Goal: Information Seeking & Learning: Learn about a topic

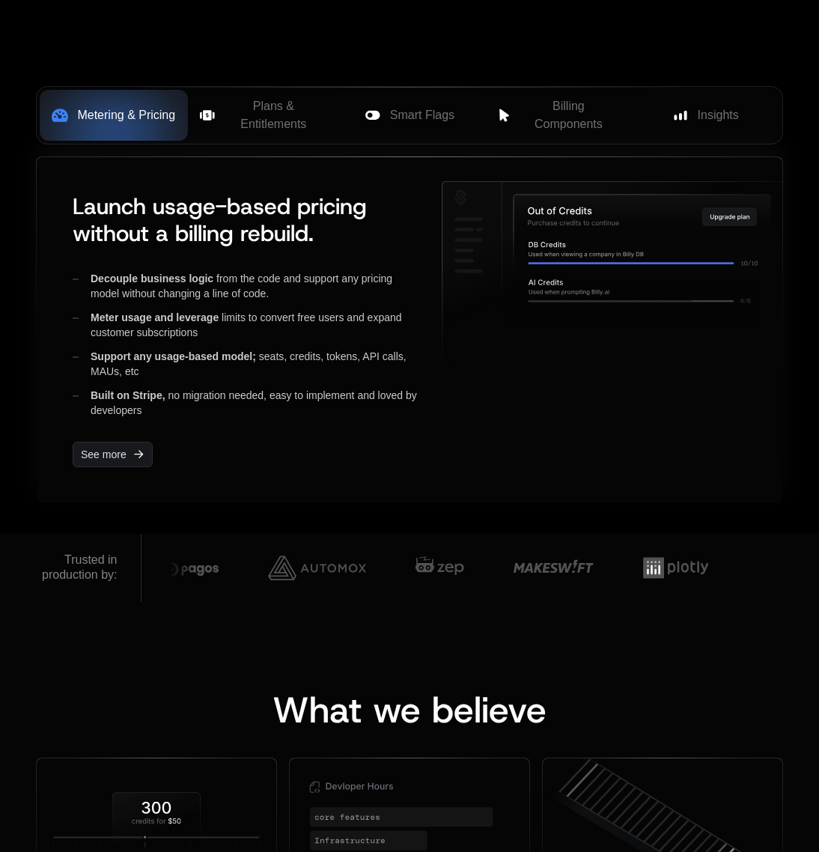
scroll to position [721, 0]
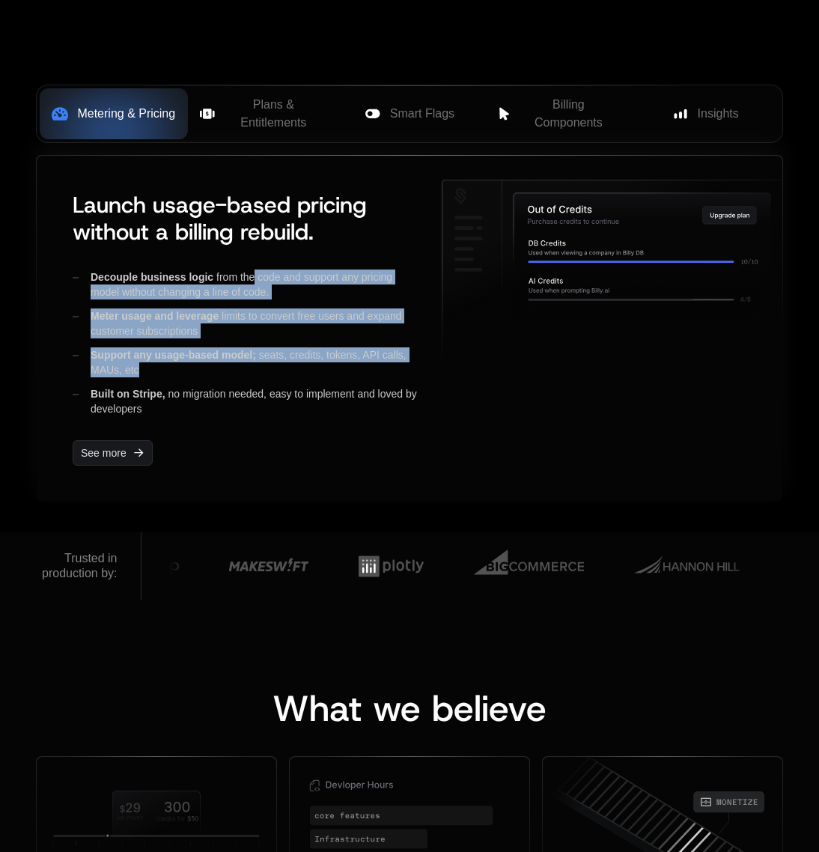
drag, startPoint x: 256, startPoint y: 275, endPoint x: 281, endPoint y: 364, distance: 91.9
click at [281, 364] on div "Decouple business logic from the code and support any pricing model without cha…" at bounding box center [245, 342] width 345 height 147
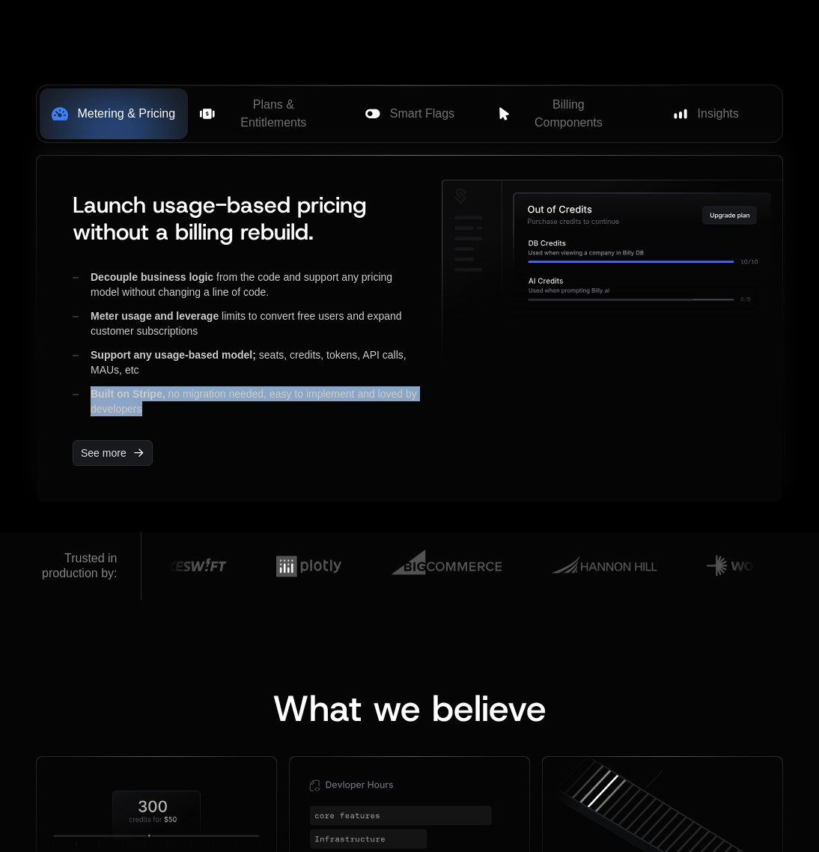
drag, startPoint x: 267, startPoint y: 406, endPoint x: 272, endPoint y: 366, distance: 40.7
click at [272, 366] on div "Decouple business logic from the code and support any pricing model without cha…" at bounding box center [245, 342] width 345 height 147
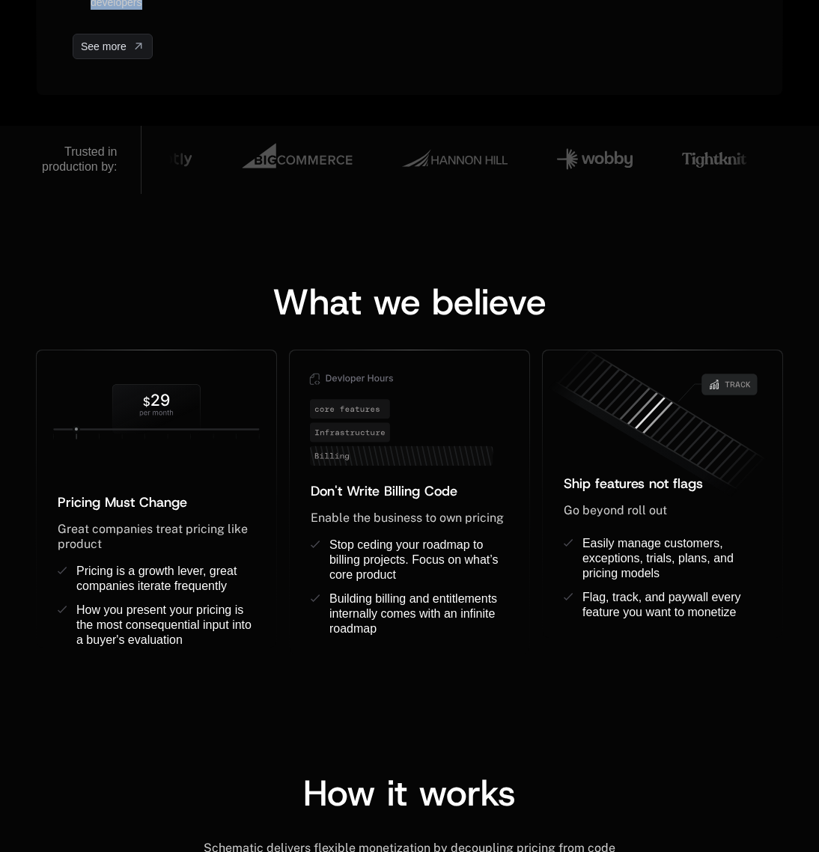
scroll to position [1480, 0]
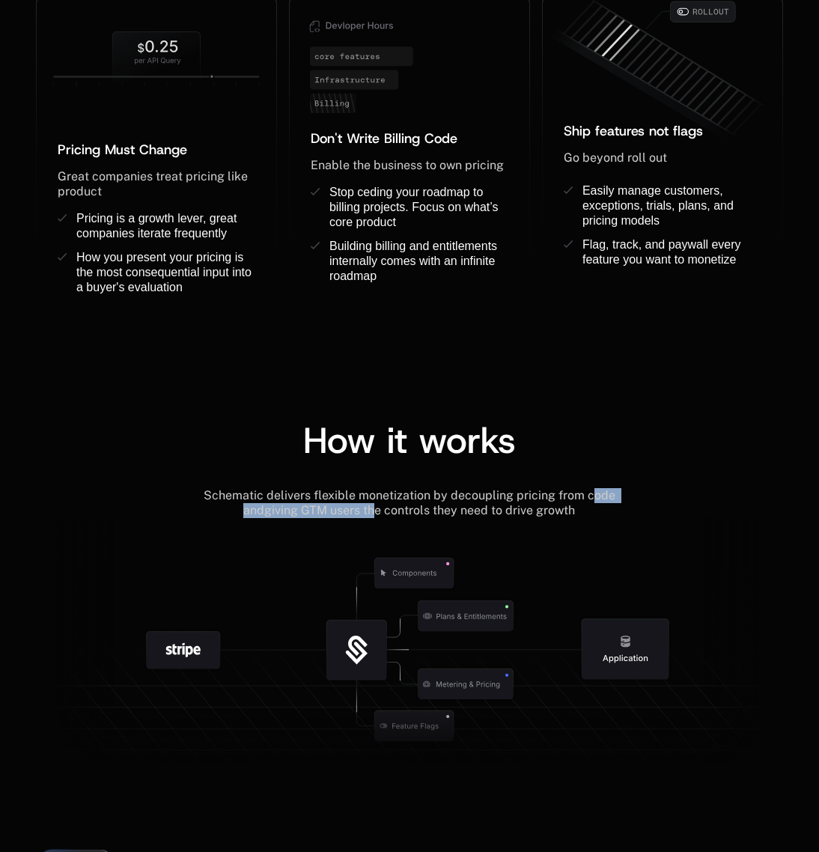
drag, startPoint x: 367, startPoint y: 504, endPoint x: 580, endPoint y: 496, distance: 213.5
click at [580, 496] on div "Schematic delivers flexible monetization by decoupling pricing from code and gi…" at bounding box center [409, 503] width 430 height 30
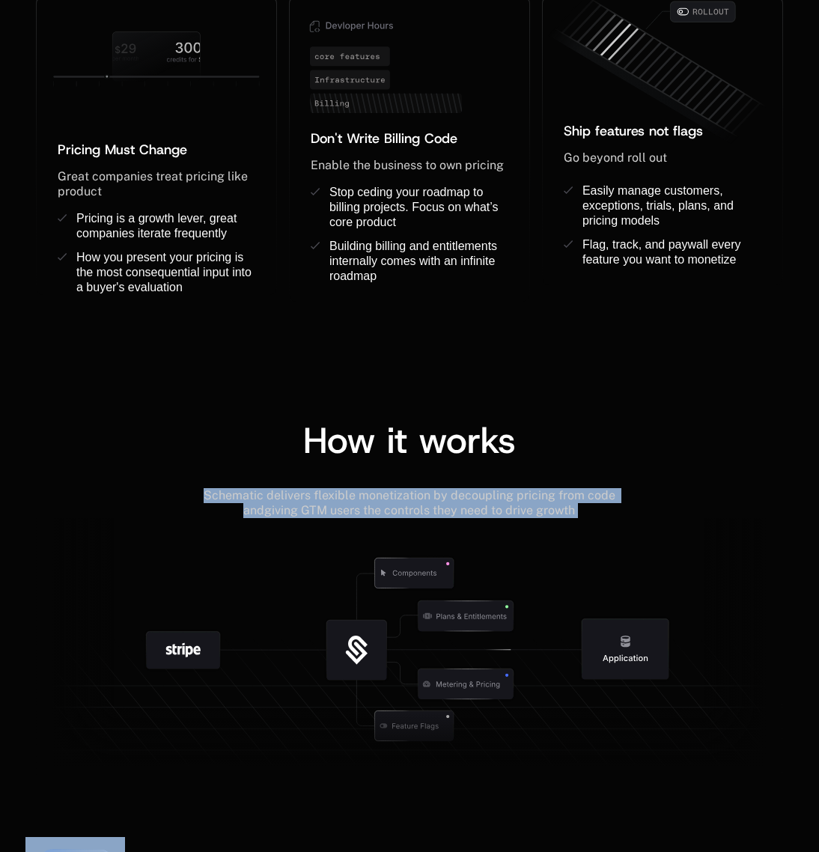
drag, startPoint x: 577, startPoint y: 526, endPoint x: 579, endPoint y: 463, distance: 62.2
click at [579, 463] on div "How it works Schematic delivers flexible monetization by decoupling pricing fro…" at bounding box center [409, 600] width 747 height 356
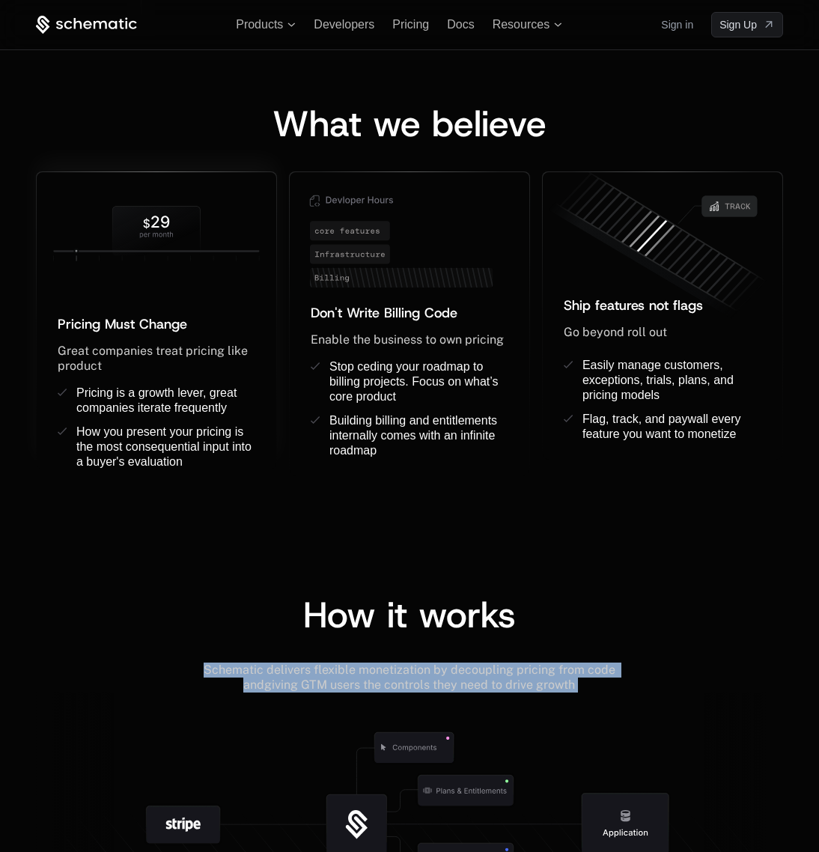
scroll to position [1305, 0]
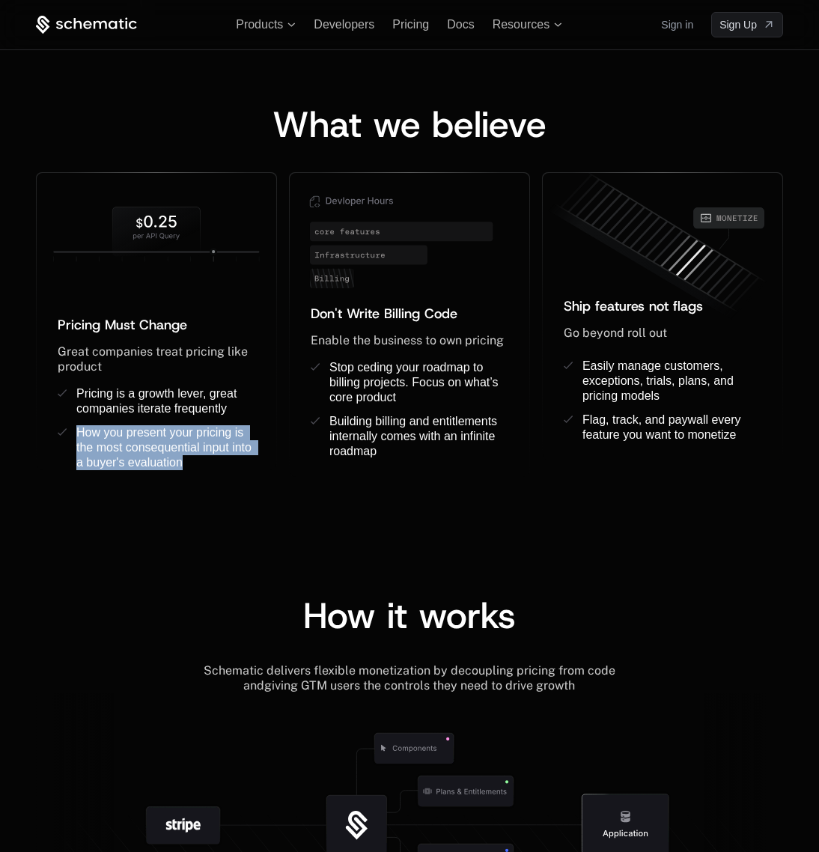
drag, startPoint x: 229, startPoint y: 418, endPoint x: 222, endPoint y: 499, distance: 81.1
click at [222, 499] on div "What we believe Pricing Must Change ﻿ ﻿ Great companies treat pricing like prod…" at bounding box center [409, 276] width 819 height 521
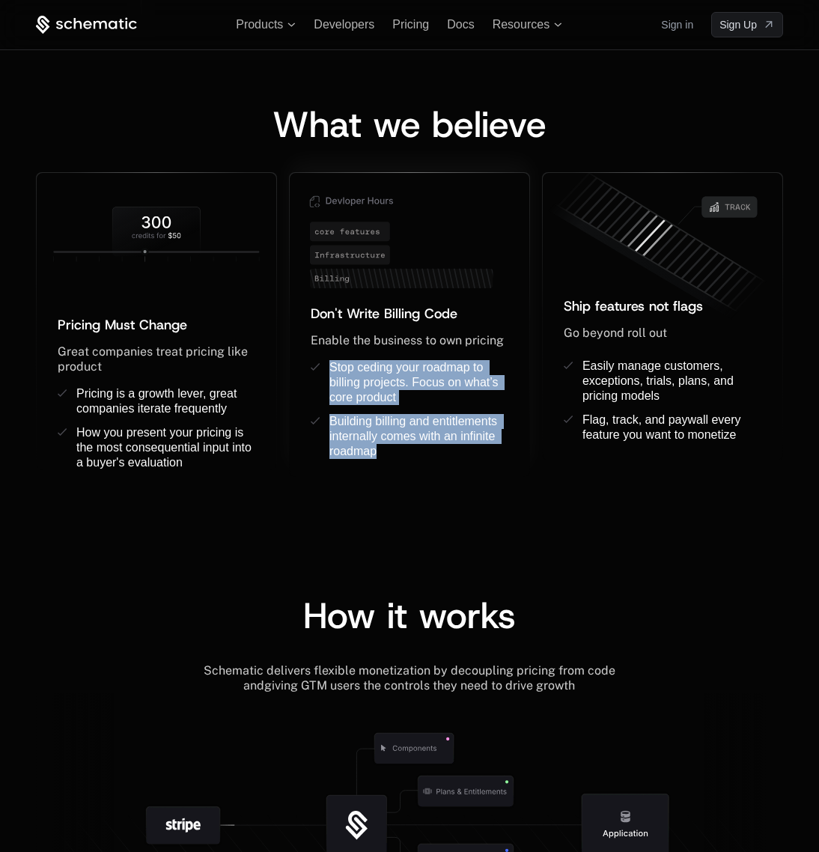
drag, startPoint x: 412, startPoint y: 457, endPoint x: 368, endPoint y: 353, distance: 113.0
click at [368, 353] on div "Don't Write Billing Code ﻿ Enable the business to own pricing ﻿ ﻿ Stop ceding y…" at bounding box center [410, 390] width 240 height 174
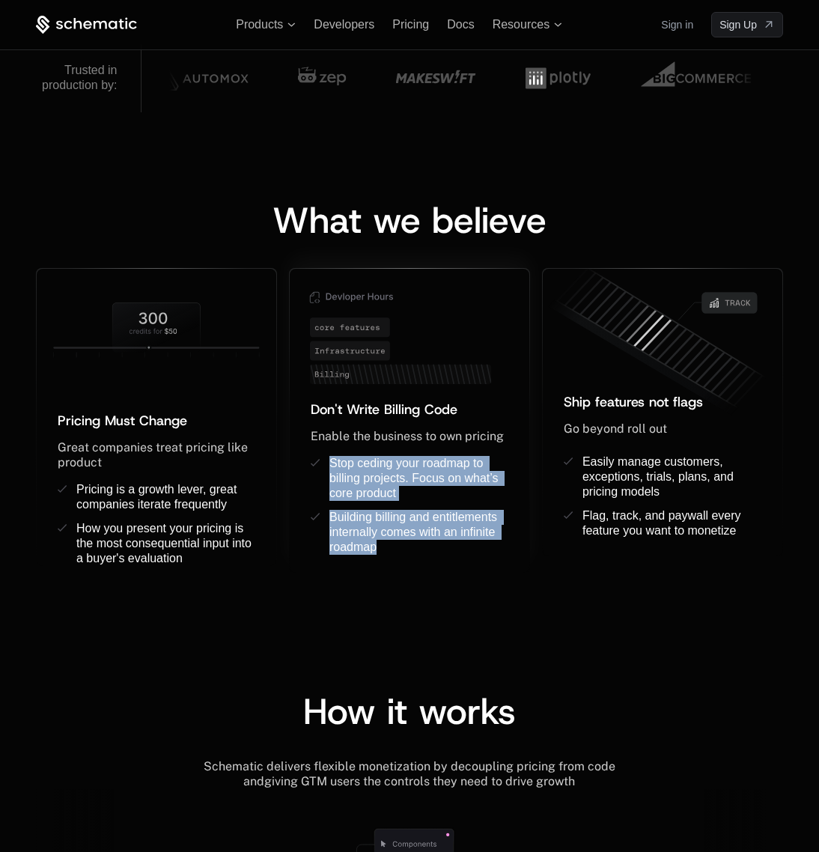
scroll to position [1207, 0]
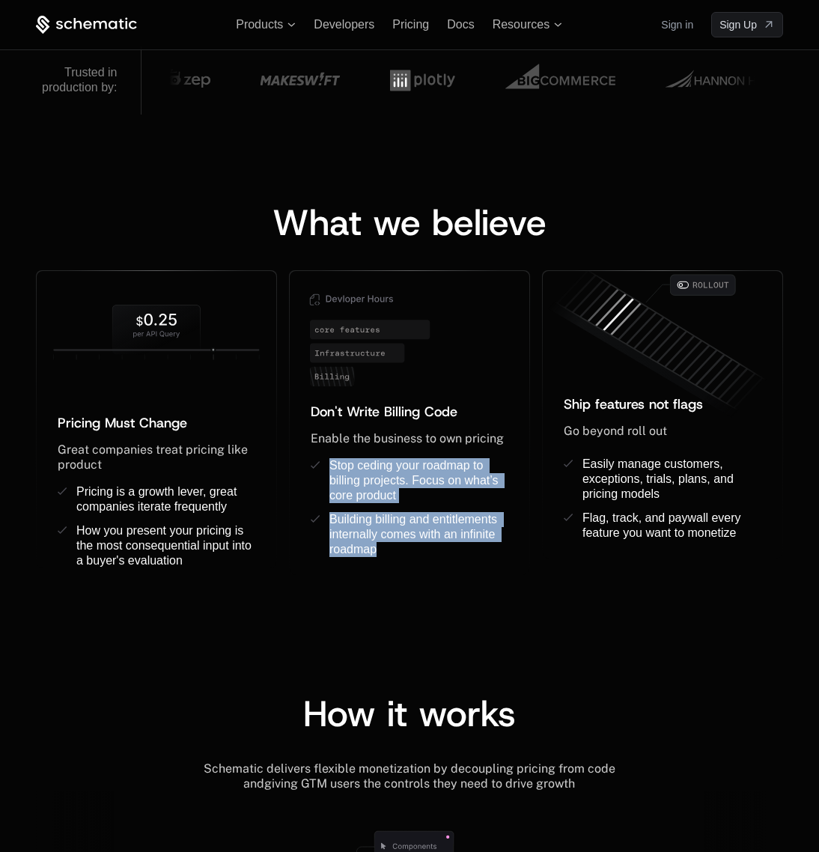
scroll to position [1207, 0]
